Goal: Complete application form

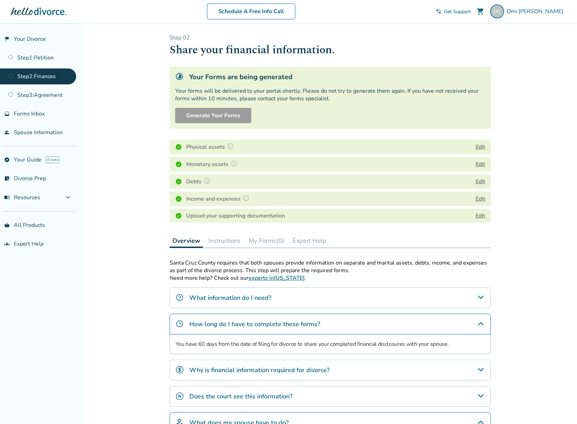
click at [129, 79] on div "Added to cart Step 0 2 Share your financial information. Your Forms are being g…" at bounding box center [288, 274] width 577 height 503
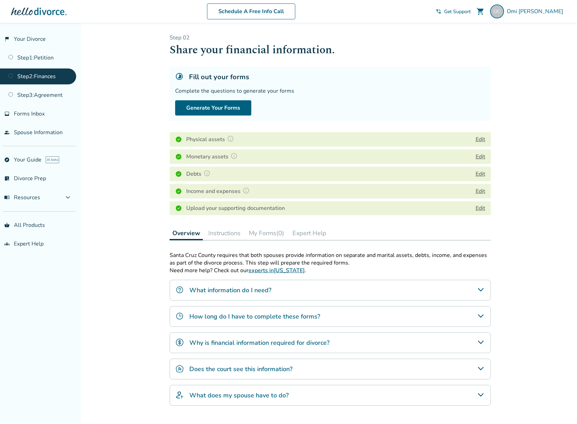
click at [270, 233] on button "My Forms (0)" at bounding box center [266, 233] width 41 height 14
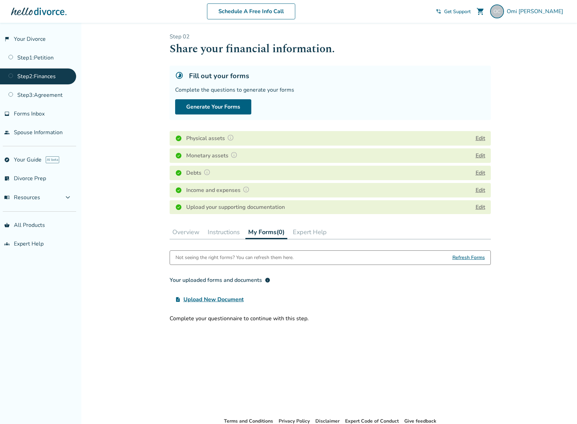
scroll to position [0, 0]
click at [468, 259] on span "Refresh Forms" at bounding box center [468, 258] width 33 height 14
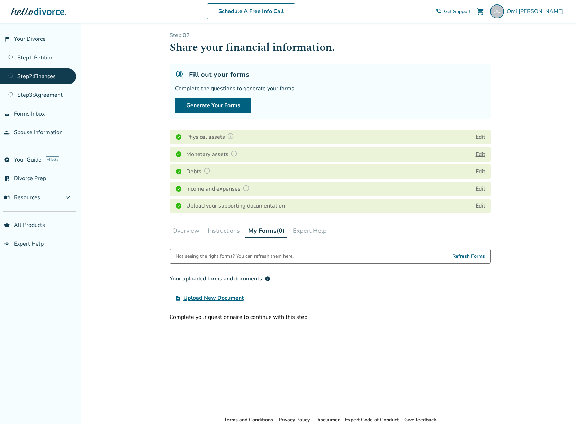
scroll to position [3, 0]
click at [468, 259] on span "Refresh Forms" at bounding box center [468, 256] width 33 height 14
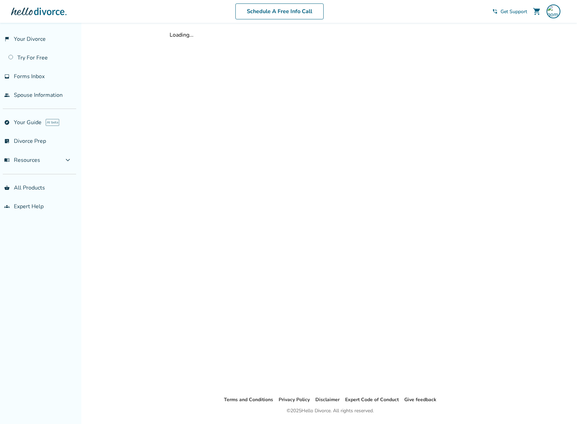
scroll to position [4, 0]
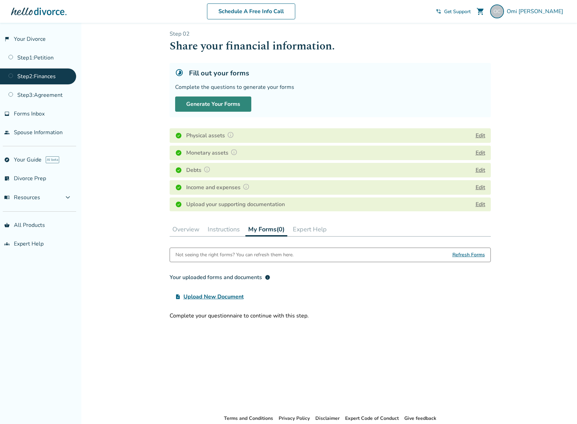
click at [224, 108] on button "Generate Your Forms" at bounding box center [213, 104] width 76 height 15
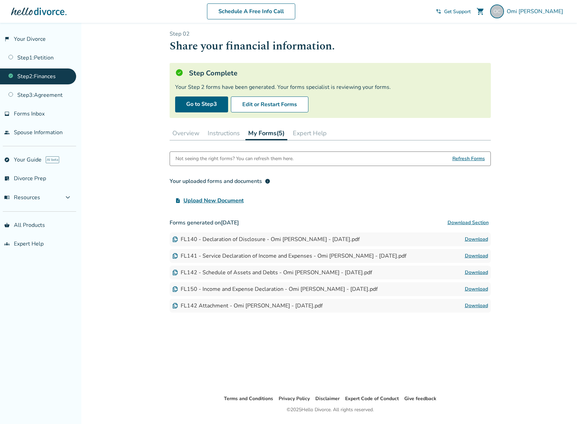
click at [467, 222] on button "Download Section" at bounding box center [467, 223] width 45 height 14
click at [273, 101] on button "Edit or Restart Forms" at bounding box center [269, 105] width 77 height 16
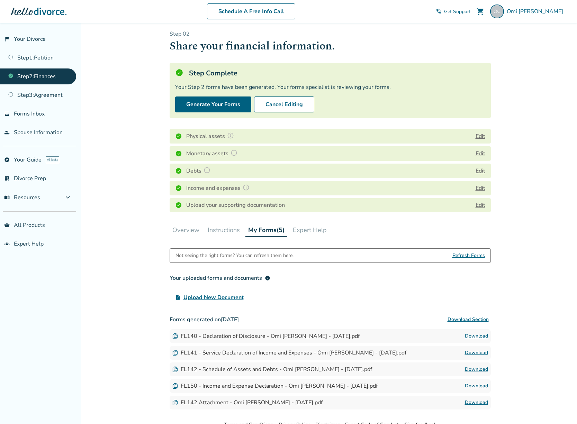
click at [481, 136] on button "Edit" at bounding box center [480, 136] width 10 height 8
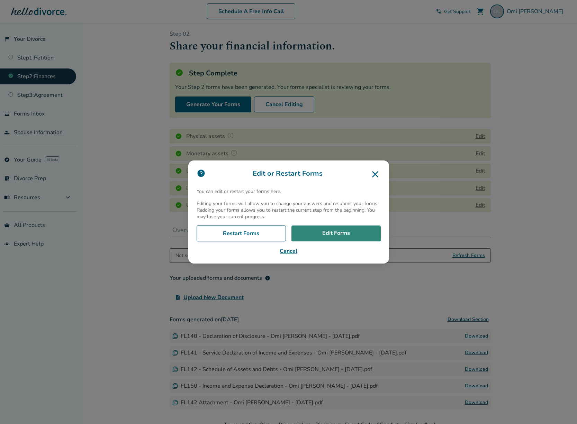
click at [331, 235] on link "Edit Forms" at bounding box center [335, 234] width 89 height 16
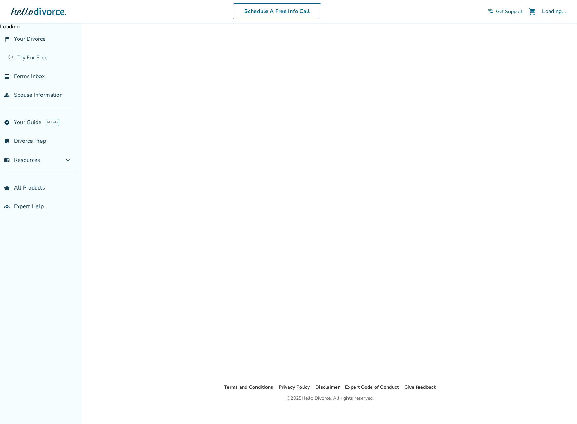
scroll to position [15, 0]
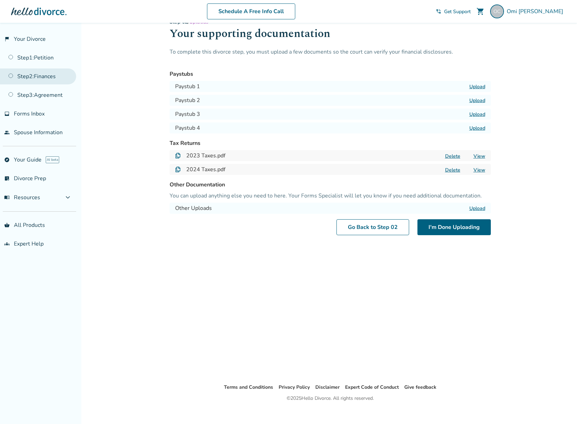
click at [42, 81] on link "Step 2 : Finances" at bounding box center [38, 76] width 76 height 16
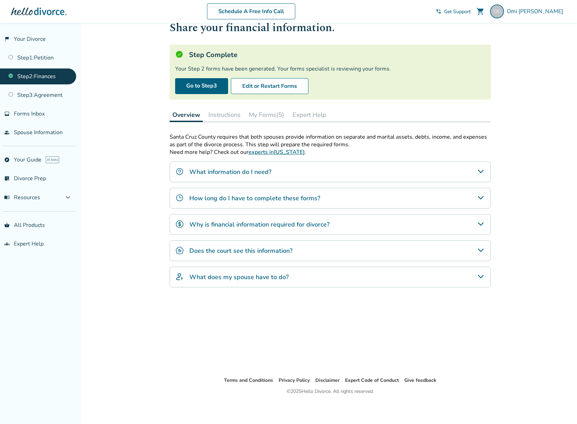
scroll to position [22, 0]
click at [207, 84] on link "Go to Step 3" at bounding box center [201, 86] width 53 height 16
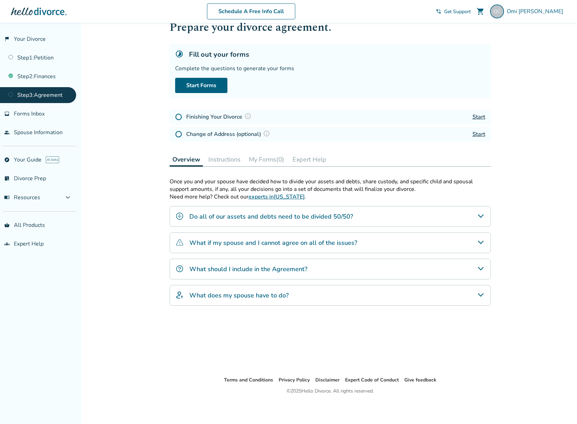
click at [40, 94] on link "Step 3 : Agreement" at bounding box center [38, 95] width 76 height 16
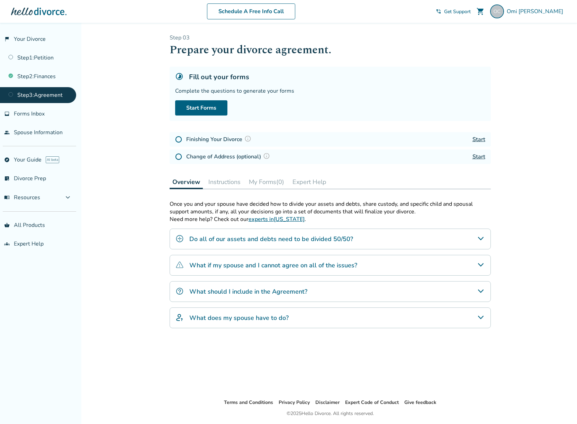
click at [483, 138] on link "Start" at bounding box center [478, 140] width 13 height 8
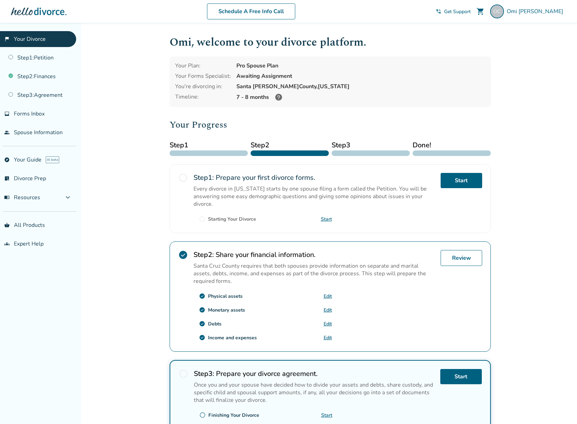
click at [330, 308] on link "Edit" at bounding box center [327, 310] width 8 height 7
click at [24, 81] on link "Step 2 : Finances" at bounding box center [38, 76] width 76 height 16
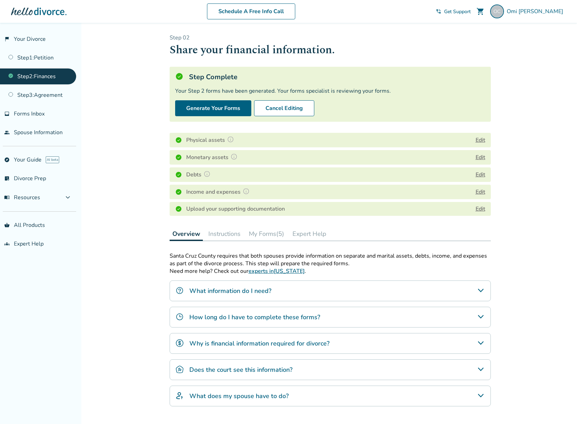
click at [477, 157] on button "Edit" at bounding box center [480, 157] width 10 height 8
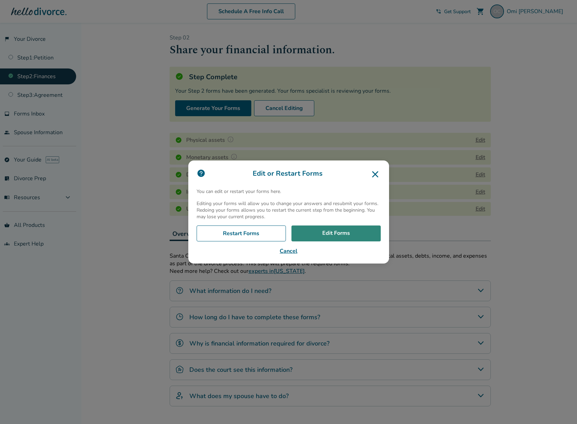
click at [351, 238] on link "Edit Forms" at bounding box center [335, 234] width 89 height 16
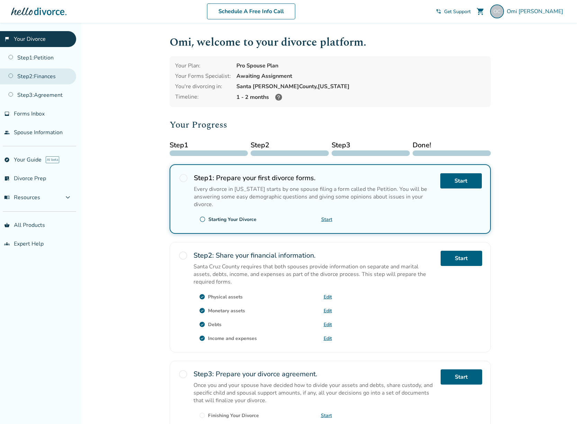
click at [48, 73] on link "Step 2 : Finances" at bounding box center [38, 76] width 76 height 16
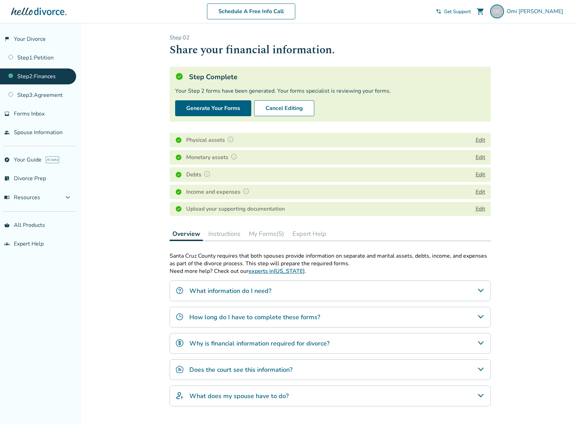
click at [478, 157] on button "Edit" at bounding box center [480, 157] width 10 height 8
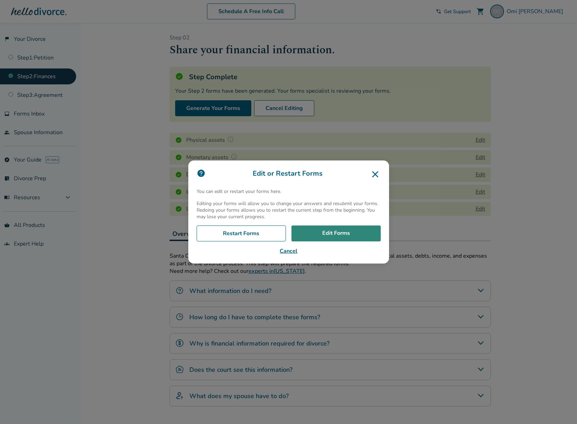
click at [338, 238] on link "Edit Forms" at bounding box center [335, 234] width 89 height 16
